Goal: Complete application form

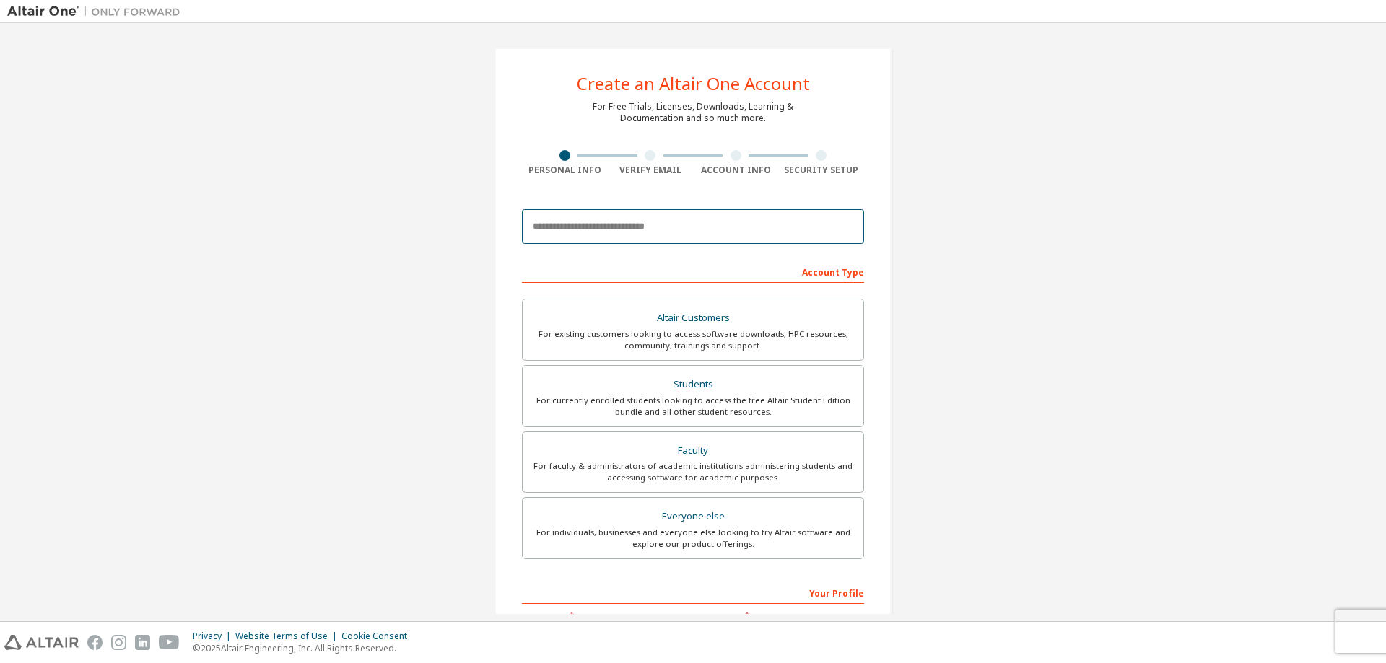
drag, startPoint x: 579, startPoint y: 241, endPoint x: 579, endPoint y: 232, distance: 9.4
click at [579, 241] on input "email" at bounding box center [693, 226] width 342 height 35
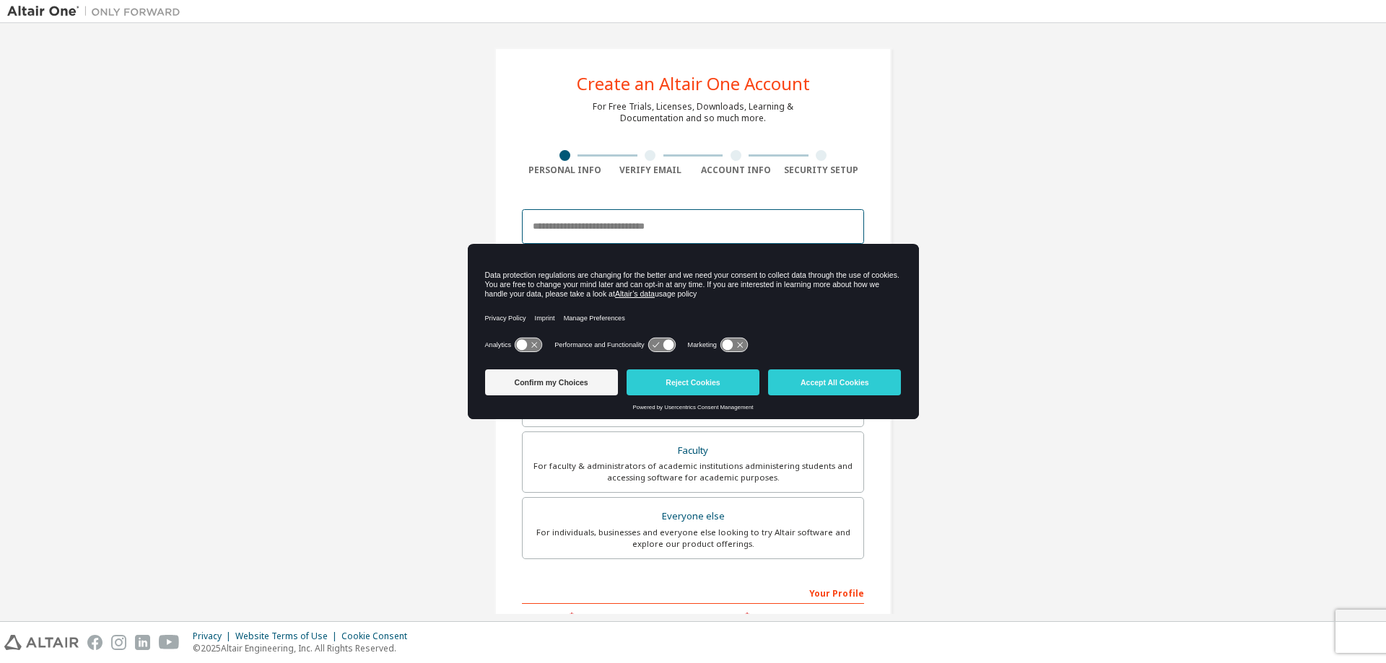
click at [591, 229] on input "email" at bounding box center [693, 226] width 342 height 35
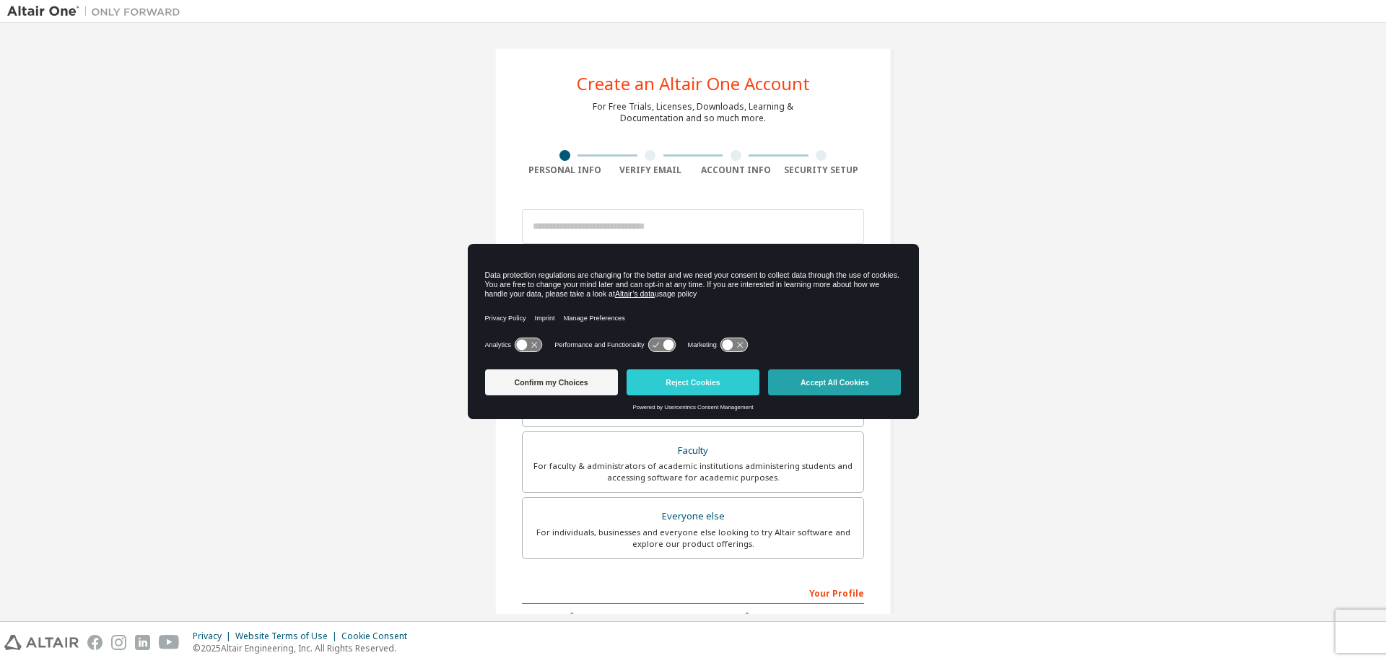
click at [791, 373] on button "Accept All Cookies" at bounding box center [834, 383] width 133 height 26
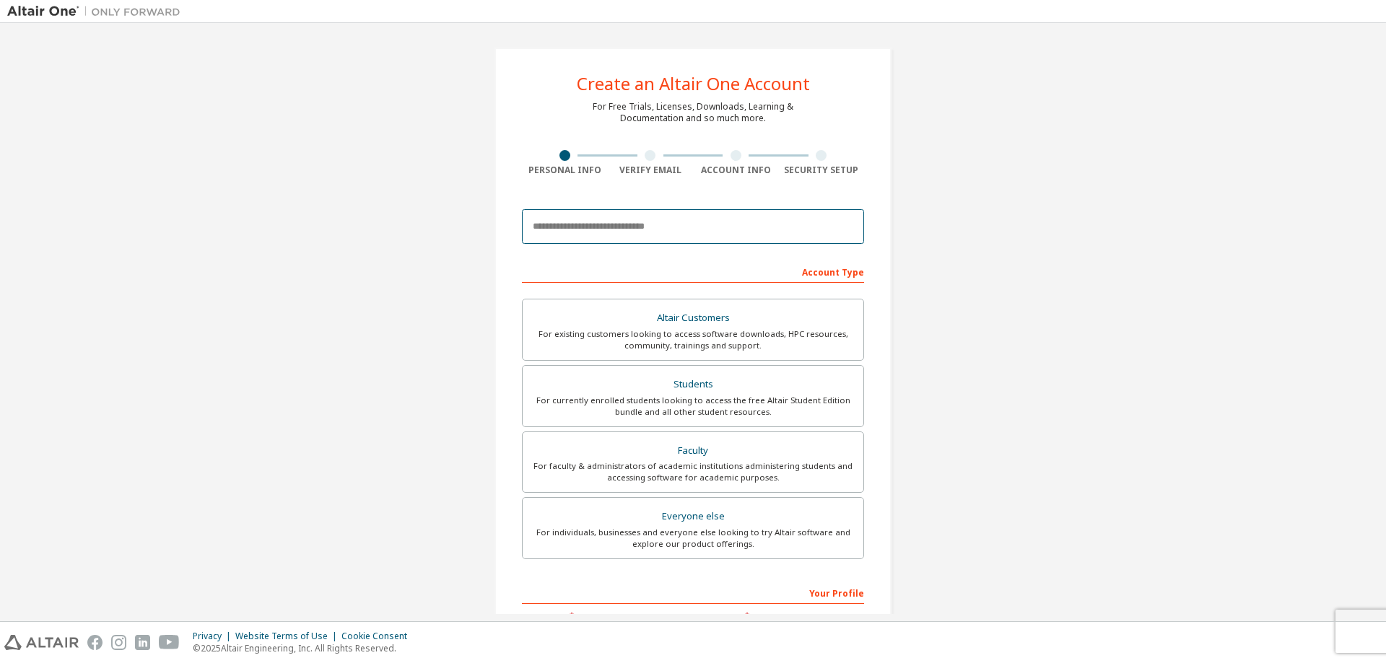
click at [618, 224] on input "email" at bounding box center [693, 226] width 342 height 35
type input "**********"
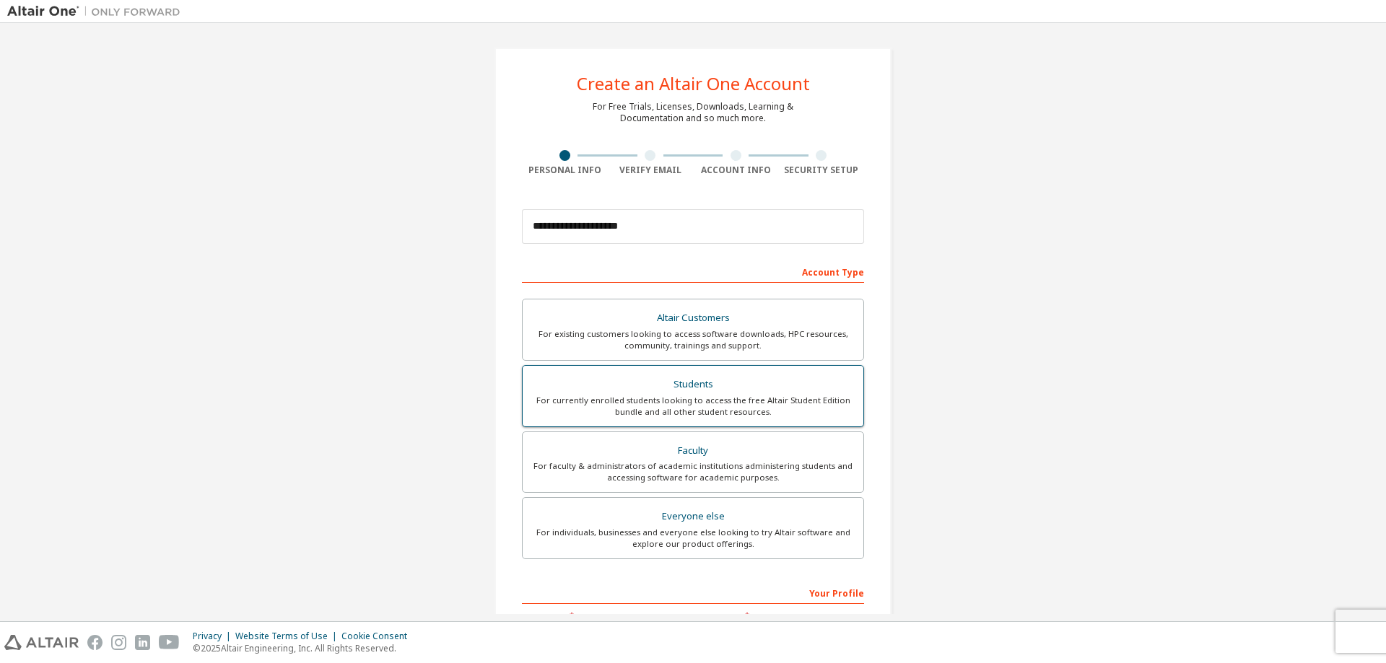
click at [610, 406] on div "For currently enrolled students looking to access the free Altair Student Editi…" at bounding box center [692, 406] width 323 height 23
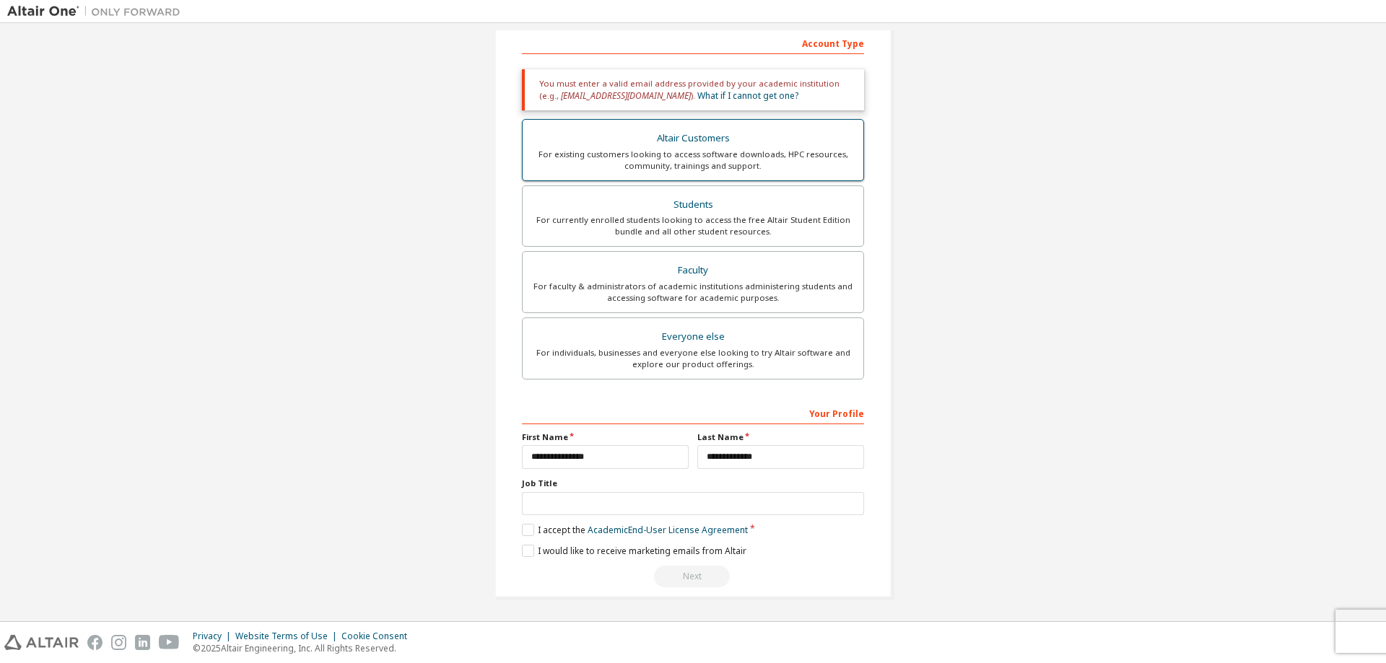
scroll to position [230, 0]
click at [621, 500] on input "text" at bounding box center [693, 503] width 342 height 24
click at [525, 526] on label "I accept the Academic End-User License Agreement" at bounding box center [635, 529] width 226 height 12
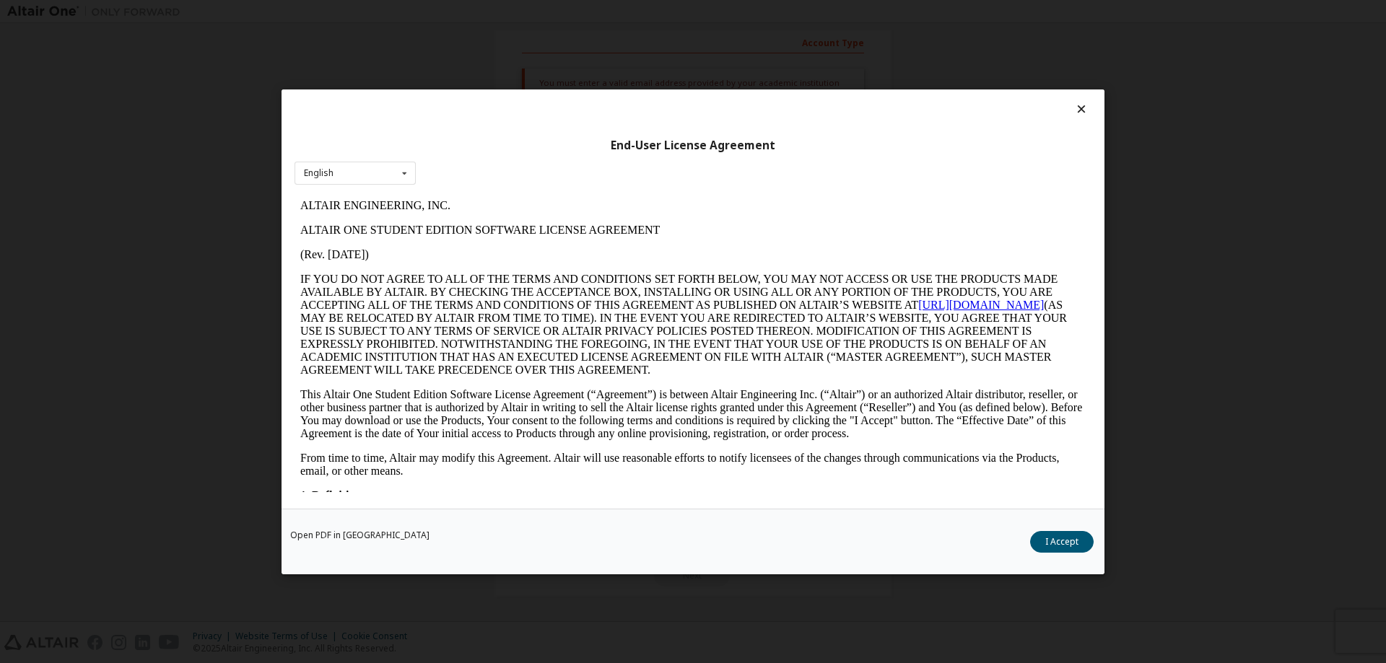
scroll to position [0, 0]
click at [1042, 537] on button "I Accept" at bounding box center [1062, 541] width 64 height 22
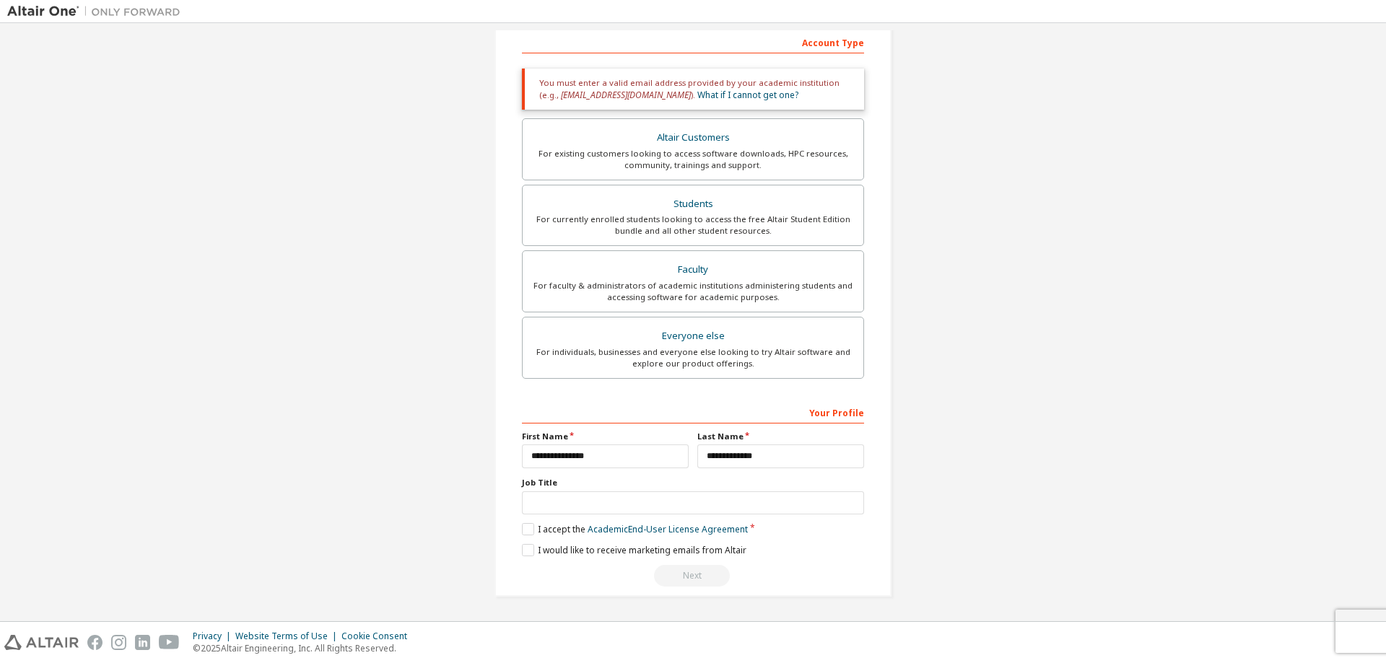
click at [794, 418] on div "Your Profile" at bounding box center [693, 412] width 342 height 23
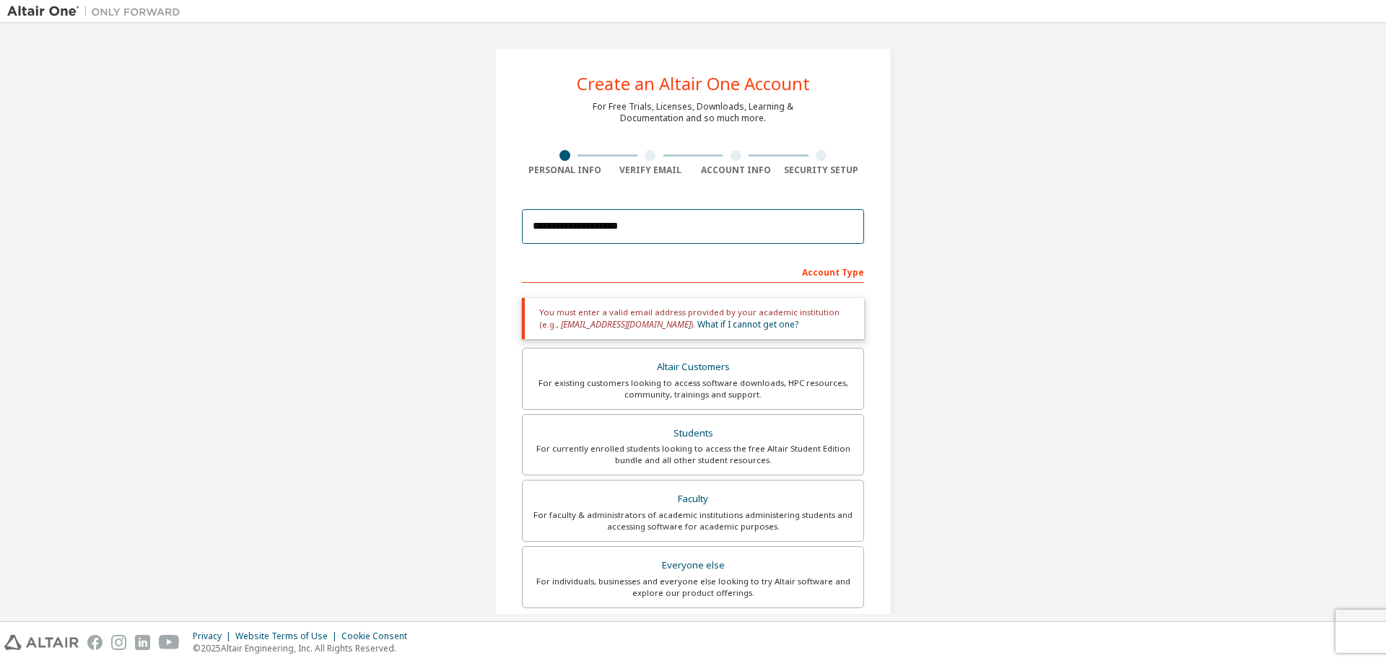
drag, startPoint x: 645, startPoint y: 229, endPoint x: 588, endPoint y: 227, distance: 57.1
click at [588, 227] on input "**********" at bounding box center [693, 226] width 342 height 35
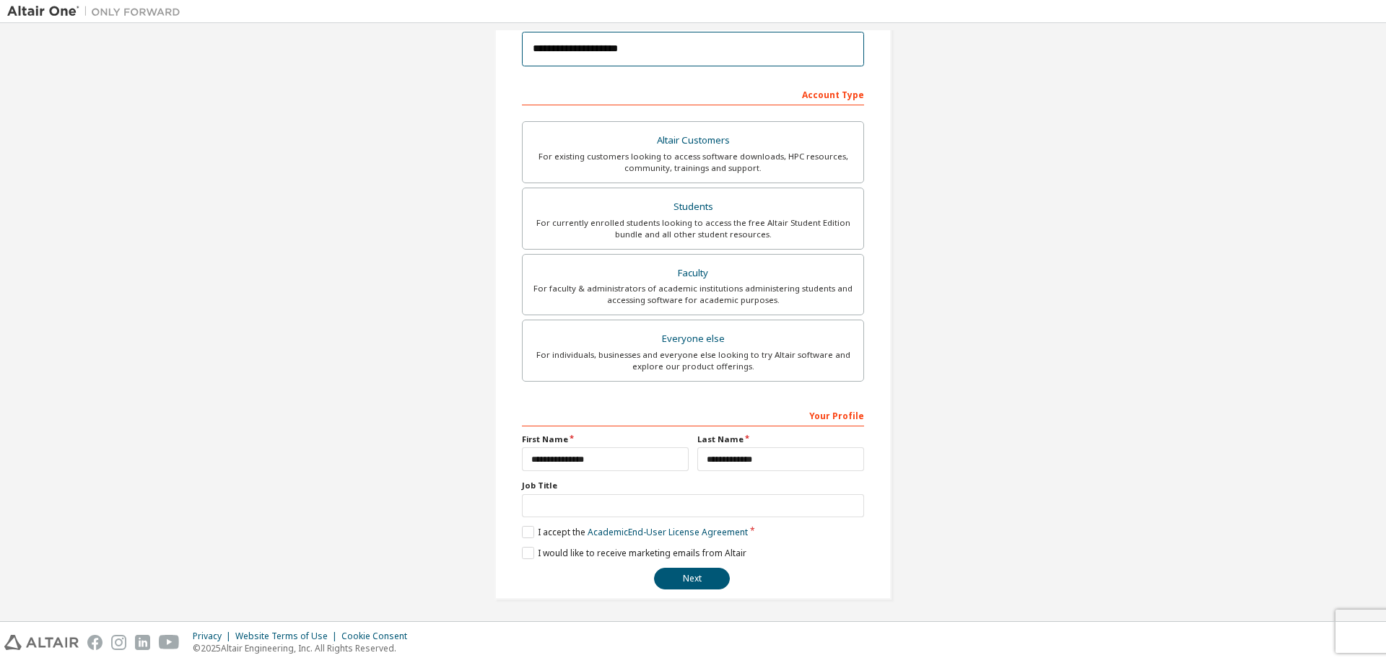
scroll to position [180, 0]
type input "**********"
click at [676, 577] on button "Next" at bounding box center [692, 576] width 76 height 22
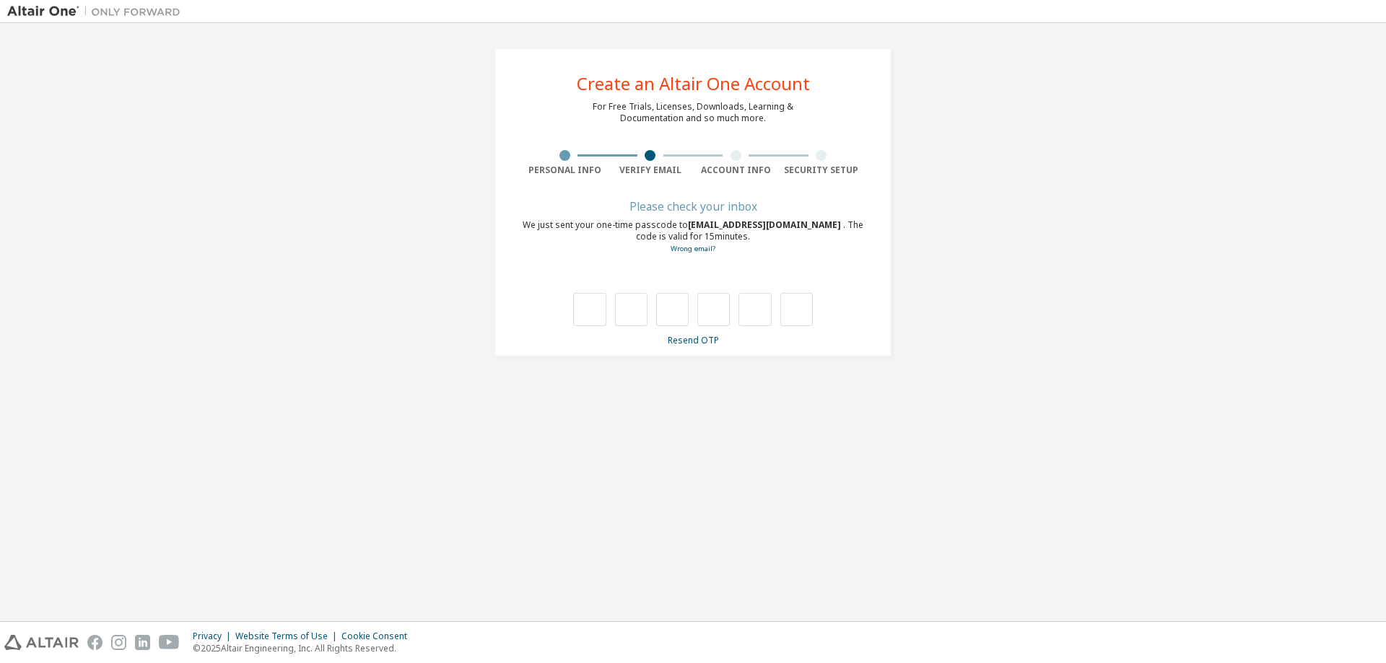
type input "*"
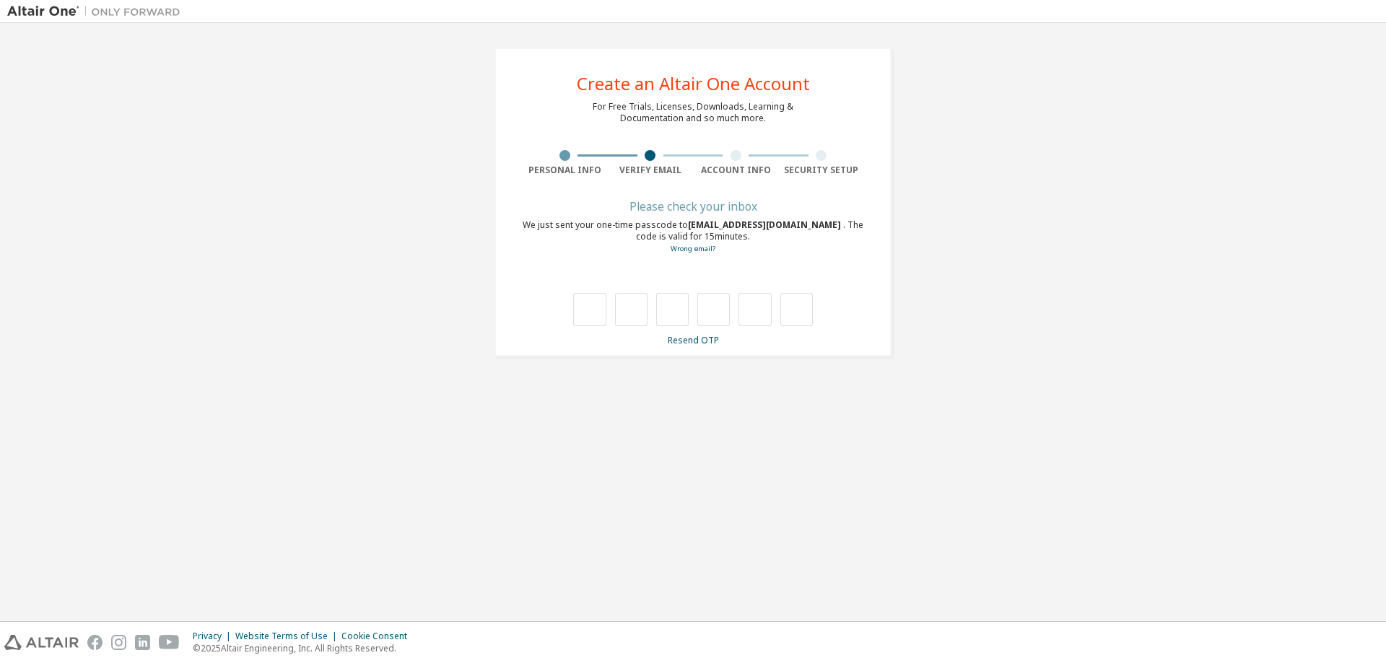
type input "*"
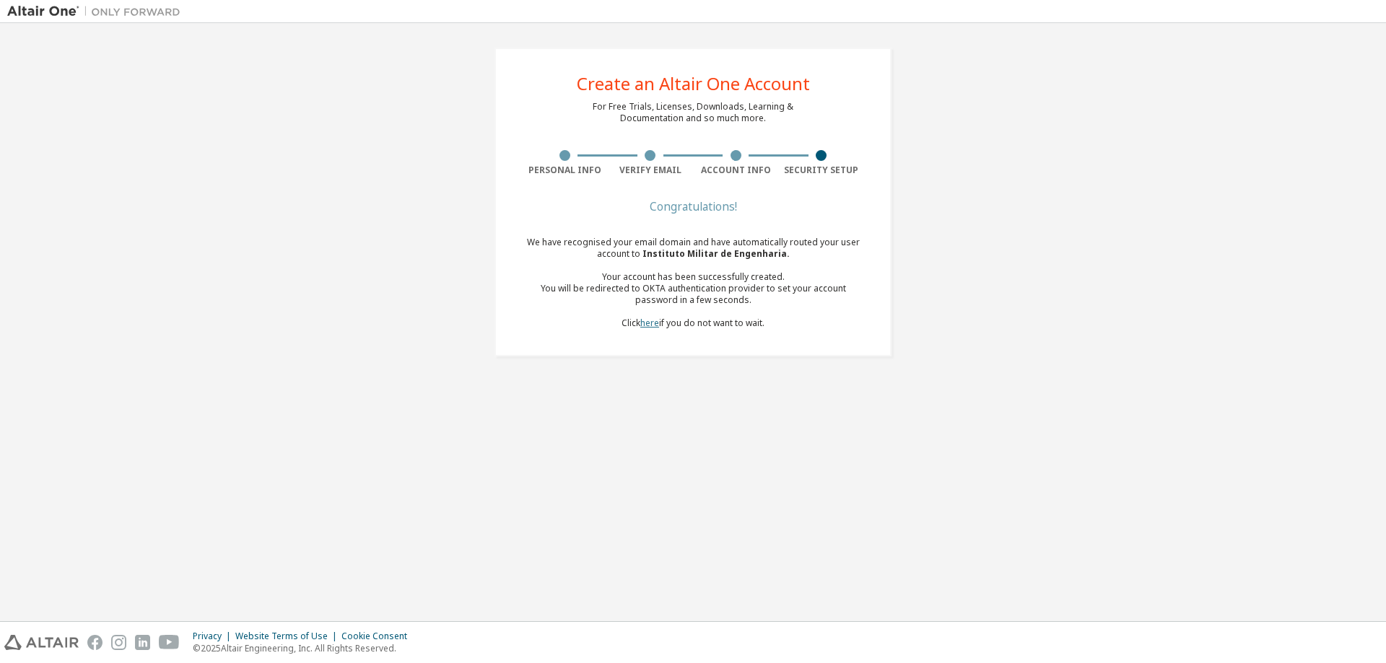
click at [644, 325] on link "here" at bounding box center [649, 323] width 19 height 12
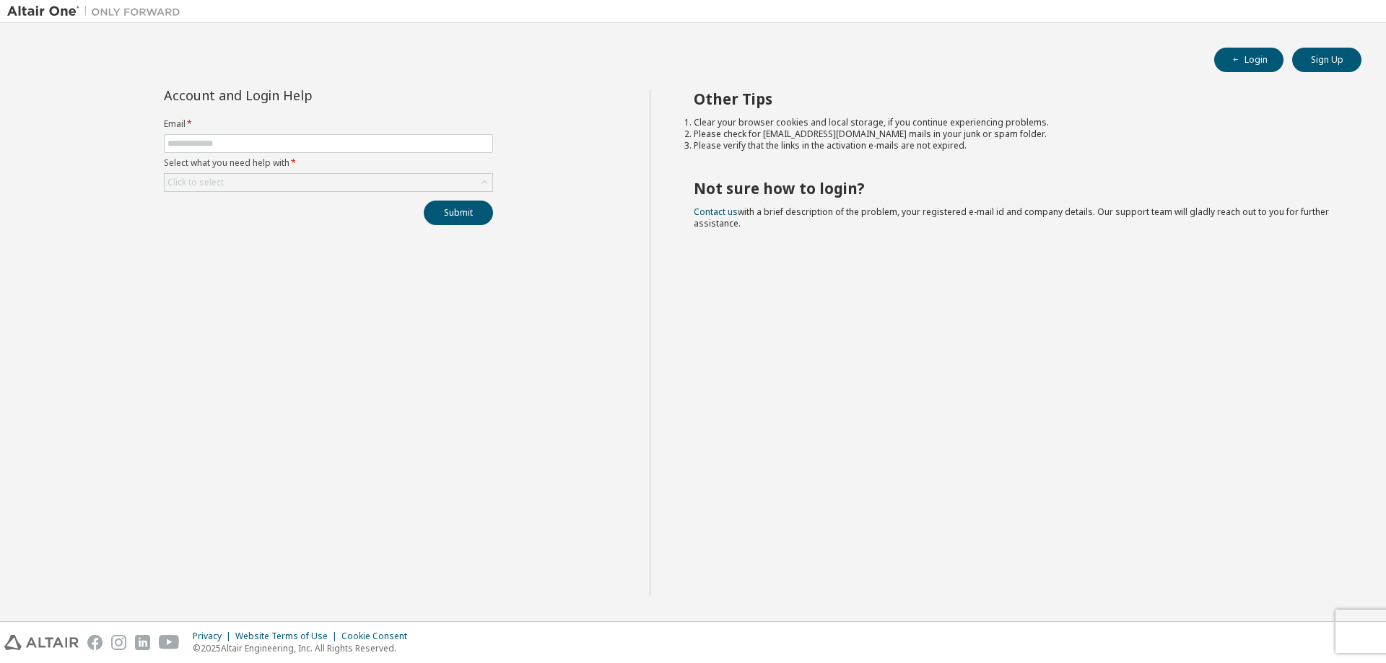
click at [319, 133] on form "Email * Select what you need help with * Click to select" at bounding box center [328, 155] width 329 height 74
click at [325, 141] on input "text" at bounding box center [328, 144] width 322 height 12
click at [320, 142] on input "text" at bounding box center [328, 144] width 322 height 12
